Goal: Information Seeking & Learning: Learn about a topic

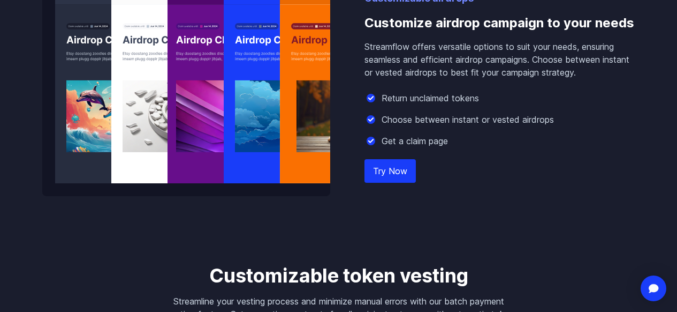
scroll to position [1343, 0]
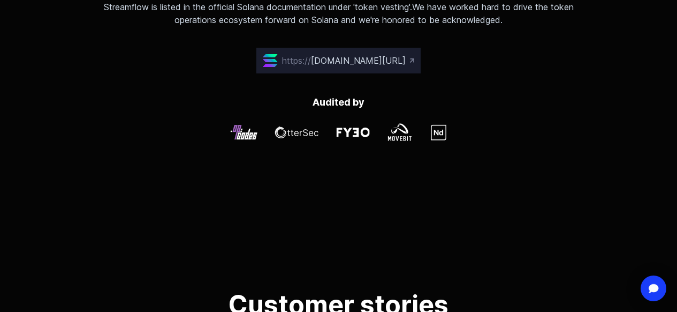
scroll to position [3037, 0]
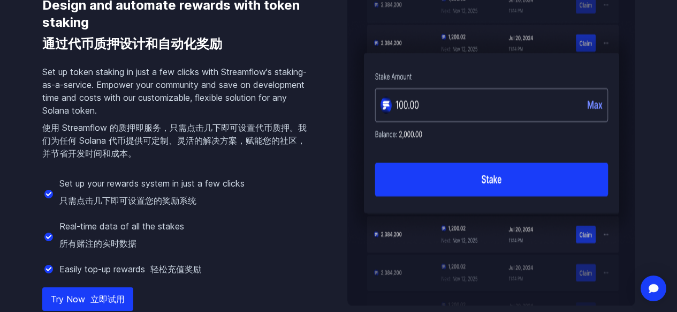
scroll to position [1210, 0]
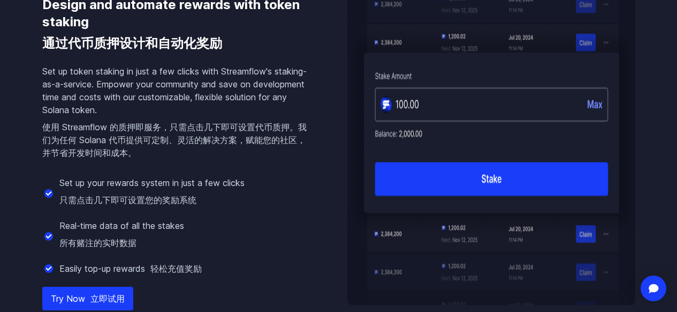
click at [283, 92] on p "Set up token staking in just a few clicks with Streamflow's staking-as-a-servic…" at bounding box center [177, 114] width 271 height 98
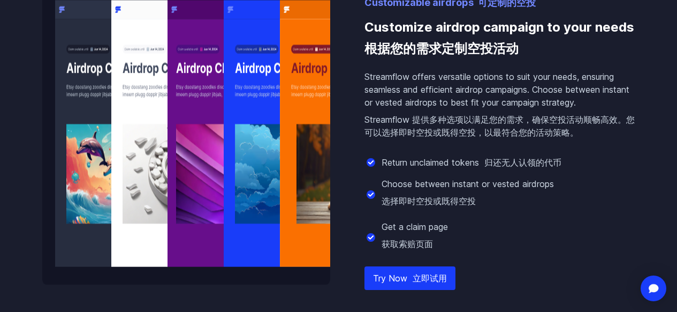
scroll to position [1600, 0]
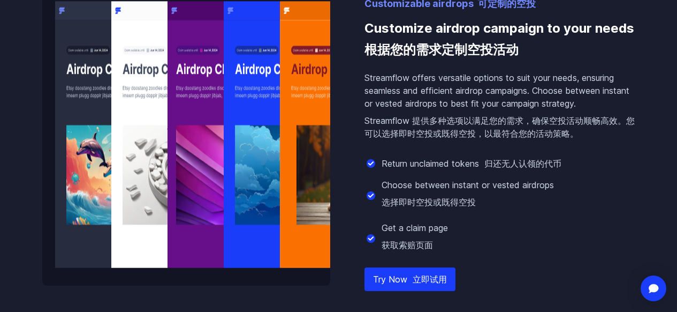
click at [346, 71] on div "Customizable airdrops 可定制的空投 Customize airdrop campaign to your needs 根据您的需求定制空…" at bounding box center [338, 134] width 593 height 302
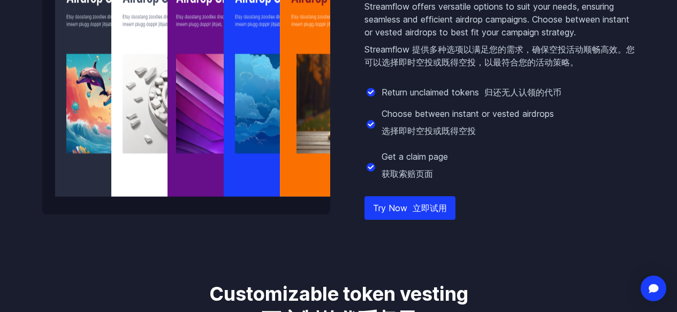
scroll to position [1682, 0]
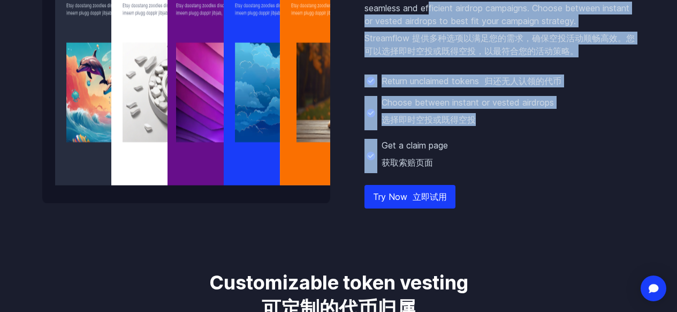
drag, startPoint x: 430, startPoint y: 35, endPoint x: 448, endPoint y: 156, distance: 122.3
click at [448, 156] on div "Customizable airdrops 可定制的空投 Customize airdrop campaign to your needs 根据您的需求定制空…" at bounding box center [500, 58] width 271 height 289
click at [448, 156] on div "Return unclaimed tokens 归还无人认领的代币 Choose between instant or vested airdrops 选择即…" at bounding box center [500, 123] width 271 height 98
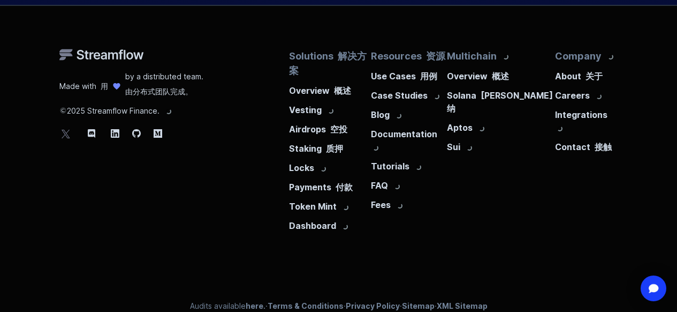
scroll to position [4880, 0]
